Goal: Find specific page/section

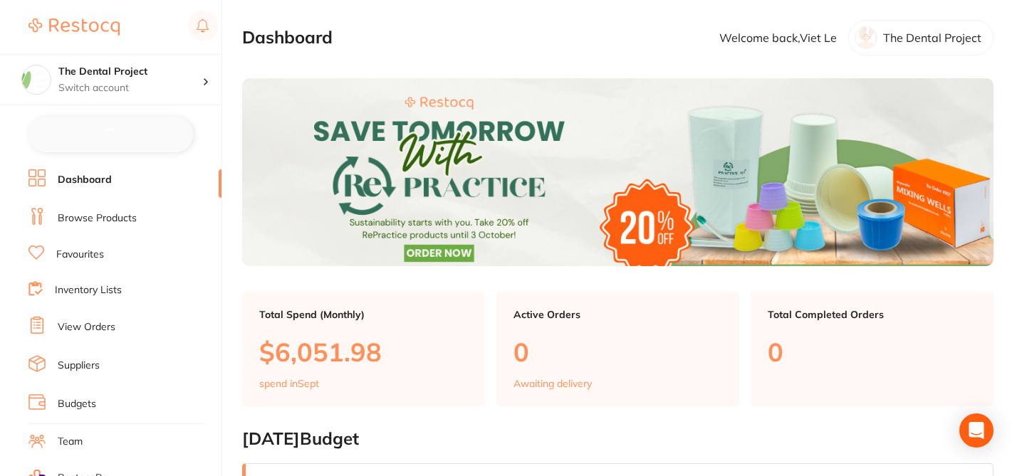
checkbox input "false"
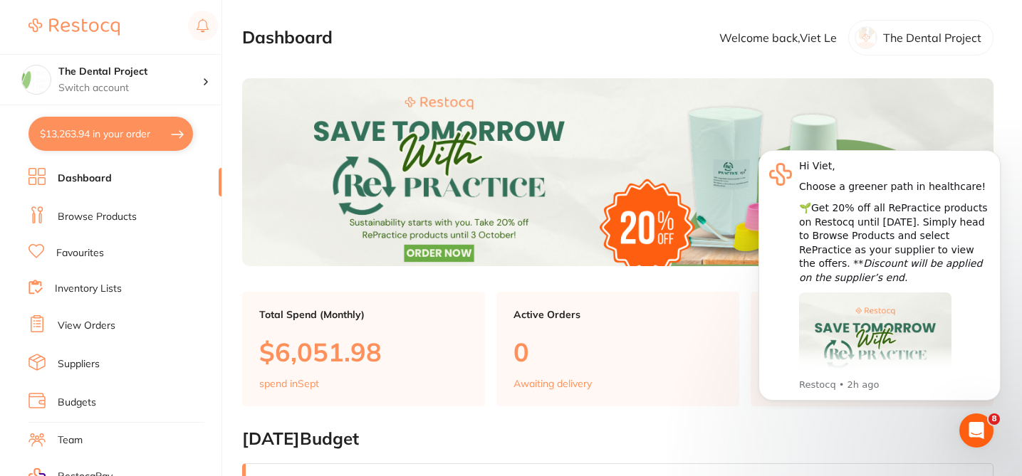
click at [118, 219] on link "Browse Products" at bounding box center [97, 217] width 79 height 14
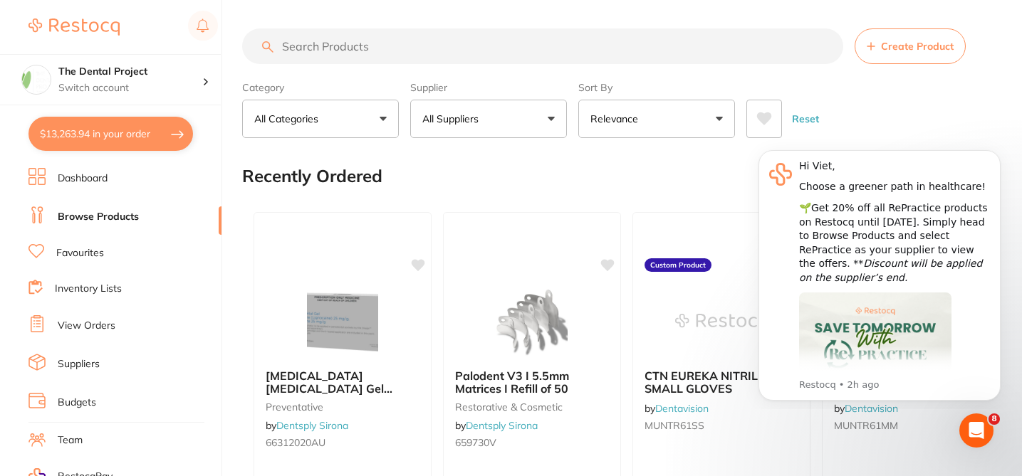
click at [305, 47] on input "search" at bounding box center [542, 46] width 601 height 36
paste input "3M6032A1"
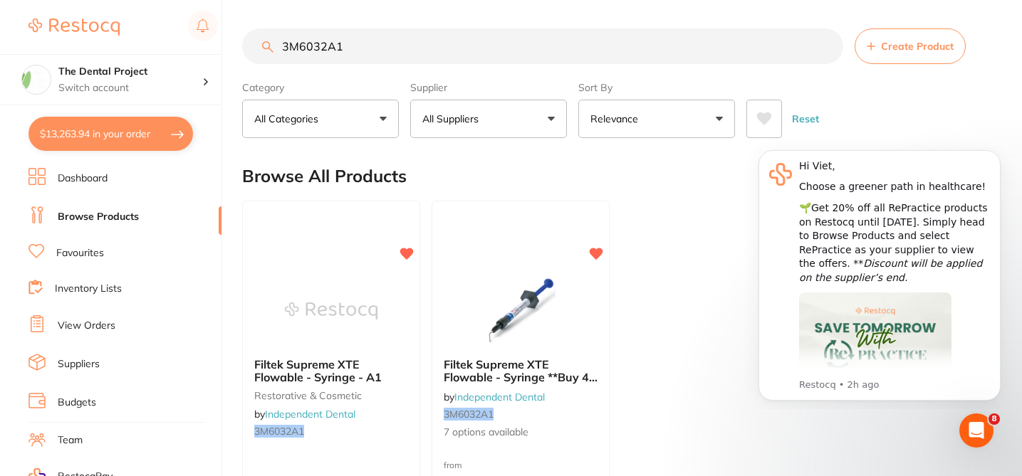
type input "3M6032A1"
click at [509, 177] on div "Browse All Products 1" at bounding box center [617, 176] width 751 height 48
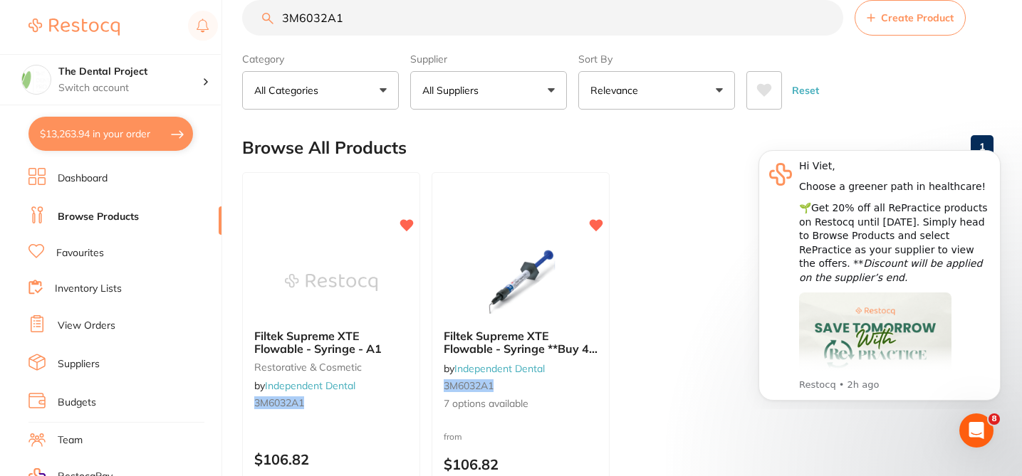
scroll to position [57, 0]
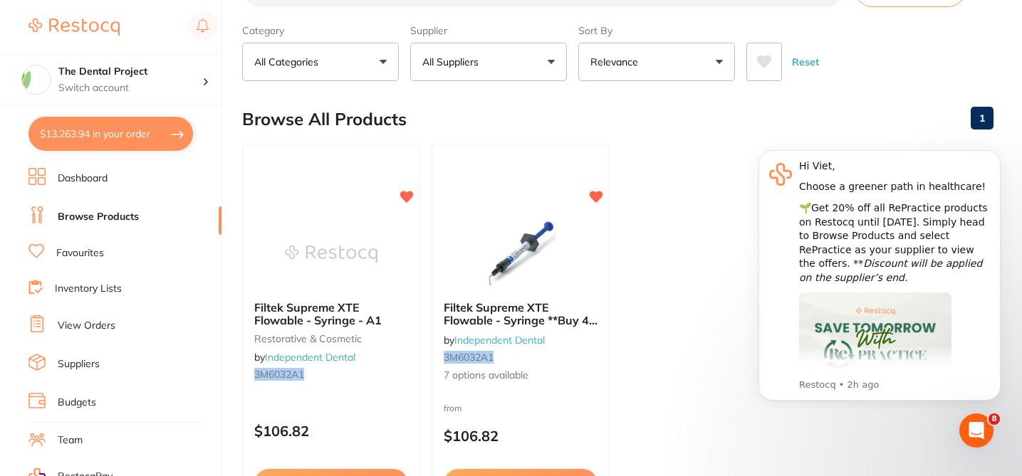
checkbox input "true"
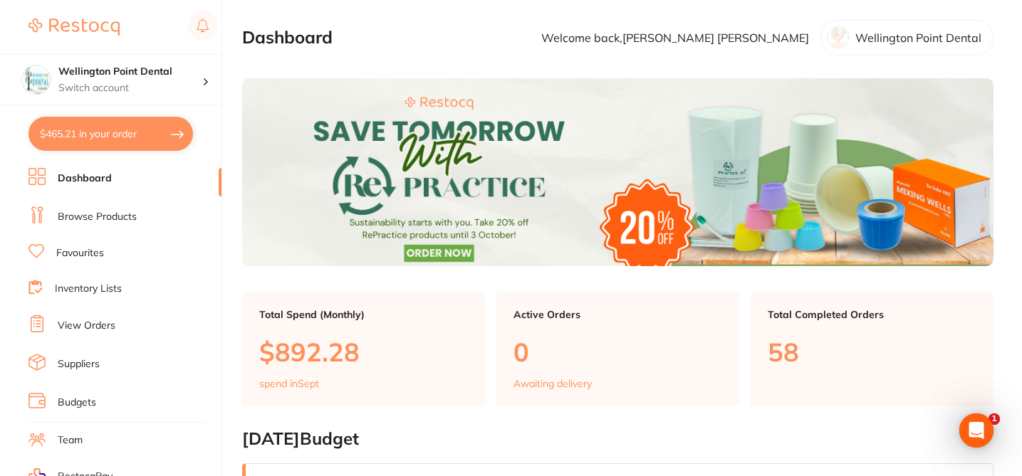
click at [127, 216] on link "Browse Products" at bounding box center [97, 217] width 79 height 14
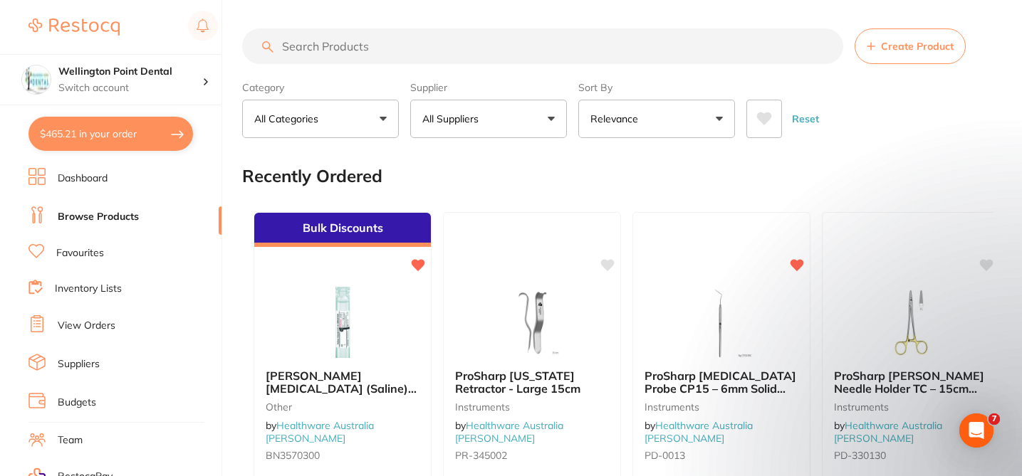
click at [369, 53] on input "search" at bounding box center [542, 46] width 601 height 36
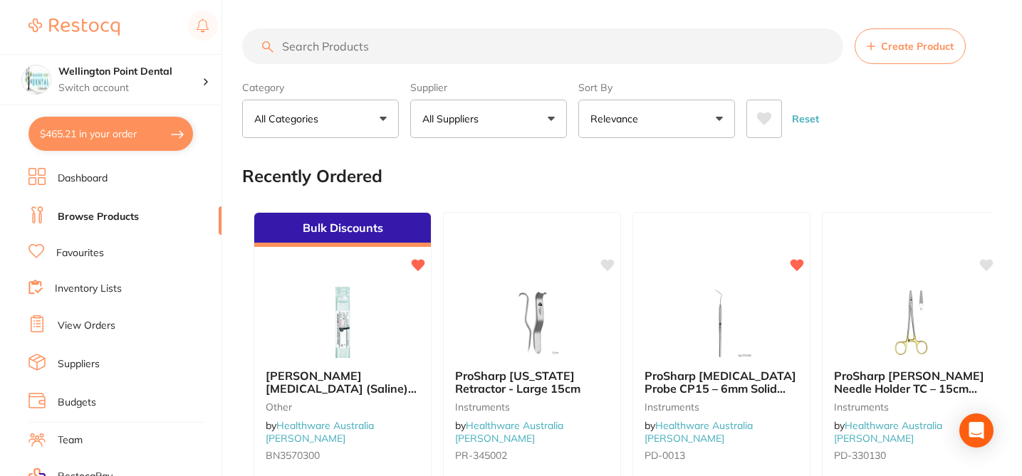
paste input "3M6032A1"
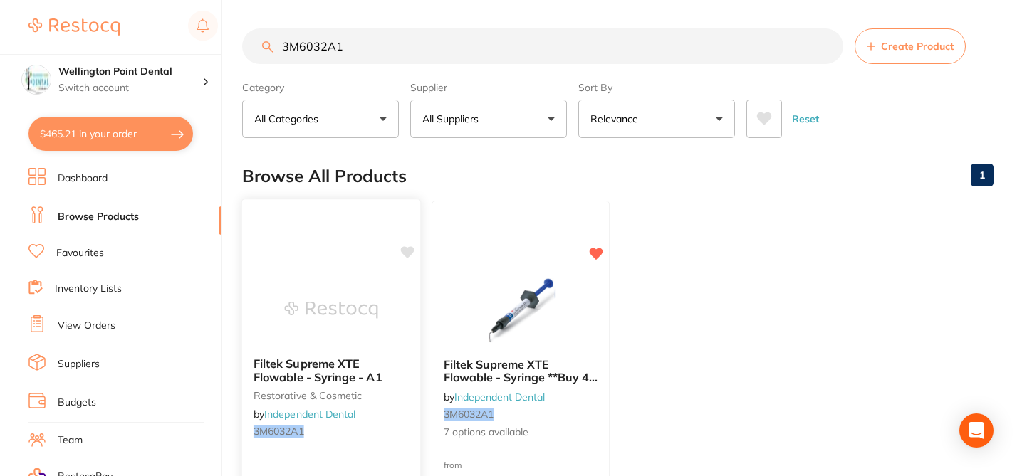
type input "3M6032A1"
click at [409, 254] on icon at bounding box center [408, 252] width 14 height 12
